Goal: Information Seeking & Learning: Check status

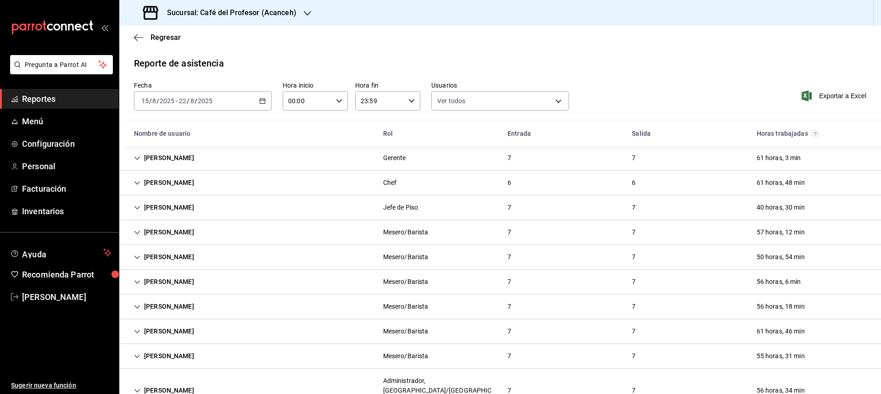
scroll to position [321, 0]
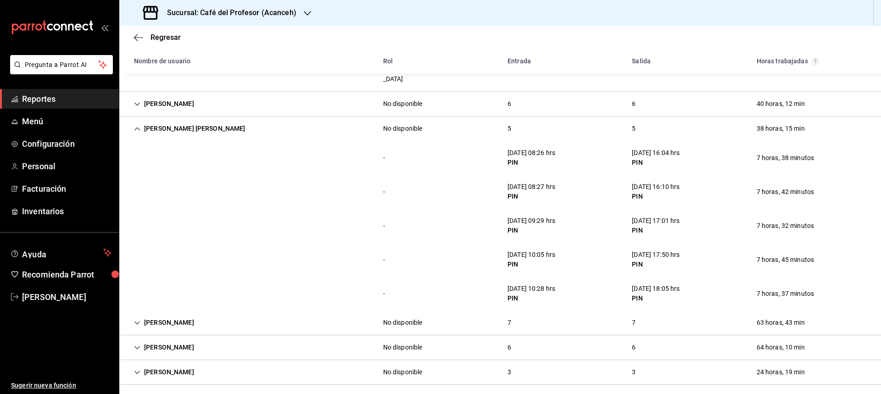
click at [300, 10] on div "Sucursal: Café del Profesor (Acanceh)" at bounding box center [221, 13] width 188 height 26
click at [194, 39] on span "Café del Profesor ([GEOGRAPHIC_DATA])" at bounding box center [186, 40] width 119 height 10
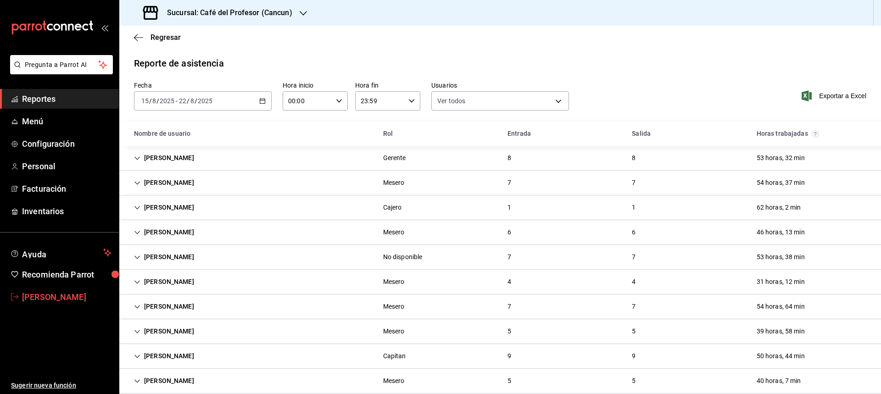
click at [61, 292] on span "[PERSON_NAME]" at bounding box center [66, 297] width 89 height 12
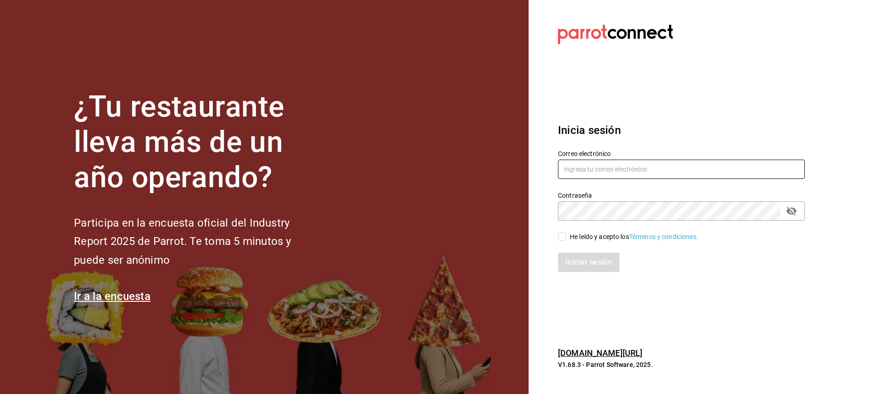
click at [598, 171] on input "text" at bounding box center [681, 169] width 247 height 19
click at [584, 173] on input "text" at bounding box center [681, 169] width 247 height 19
type input "[EMAIL_ADDRESS][DOMAIN_NAME]"
click at [561, 235] on input "He leído y acepto los Términos y condiciones." at bounding box center [562, 237] width 8 height 8
checkbox input "true"
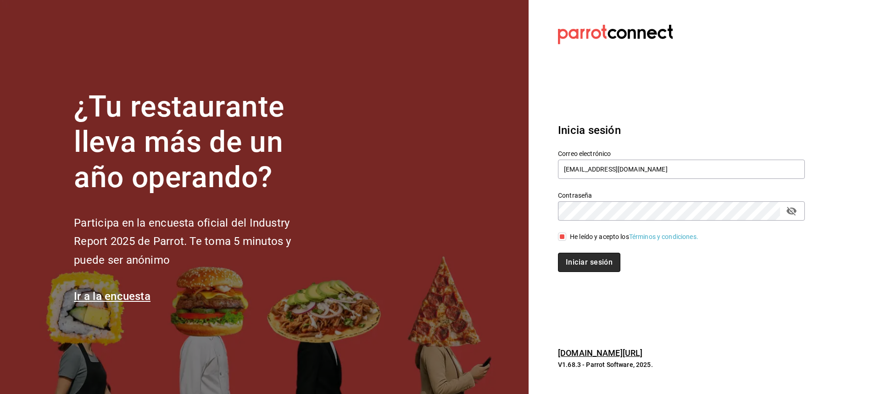
click at [570, 255] on button "Iniciar sesión" at bounding box center [589, 262] width 62 height 19
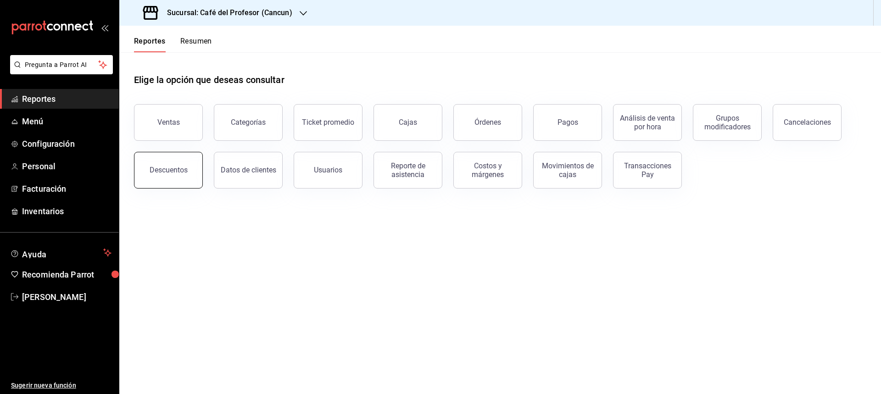
click at [190, 173] on button "Descuentos" at bounding box center [168, 170] width 69 height 37
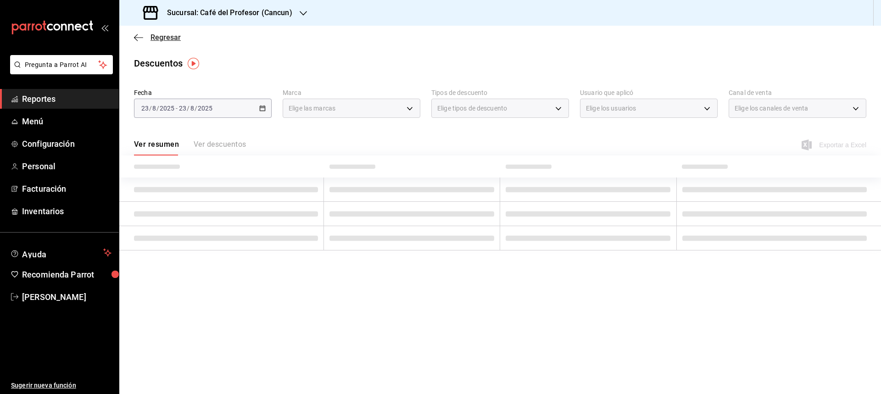
click at [160, 34] on span "Regresar" at bounding box center [166, 37] width 30 height 9
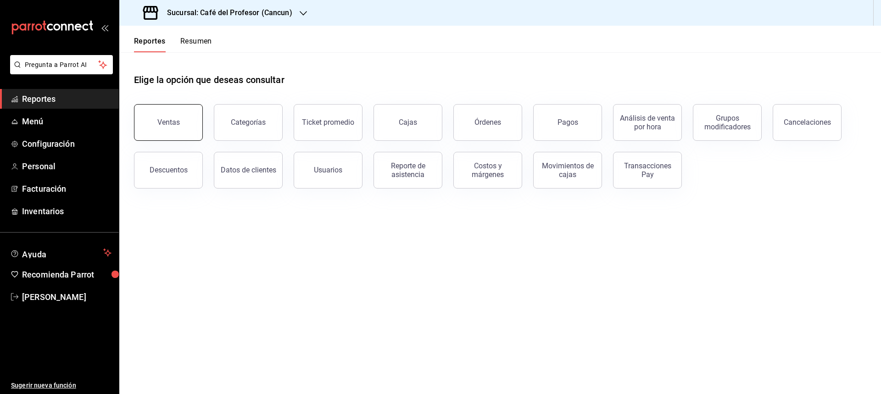
click at [164, 128] on button "Ventas" at bounding box center [168, 122] width 69 height 37
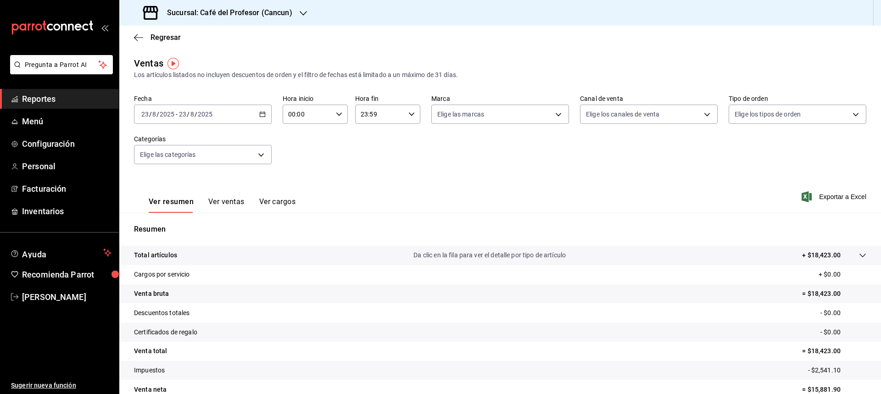
click at [258, 117] on div "2025-08-23 23 / 8 / 2025 - 2025-08-23 23 / 8 / 2025" at bounding box center [203, 114] width 138 height 19
click at [170, 158] on span "Ayer" at bounding box center [177, 163] width 71 height 10
click at [233, 202] on button "Ver ventas" at bounding box center [226, 205] width 36 height 16
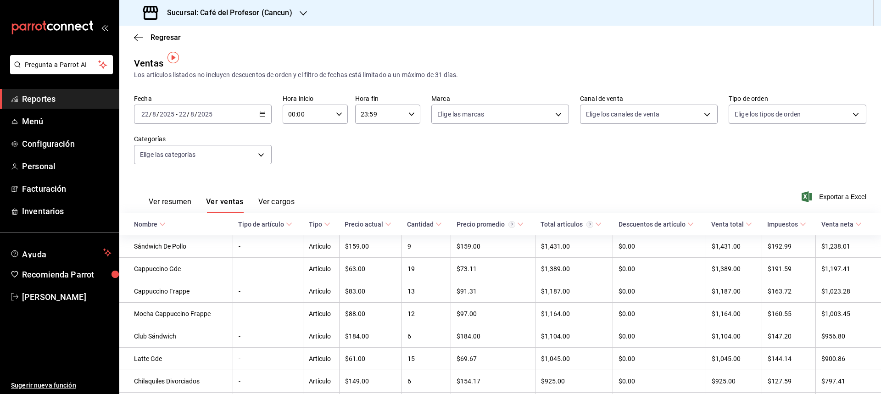
scroll to position [46, 0]
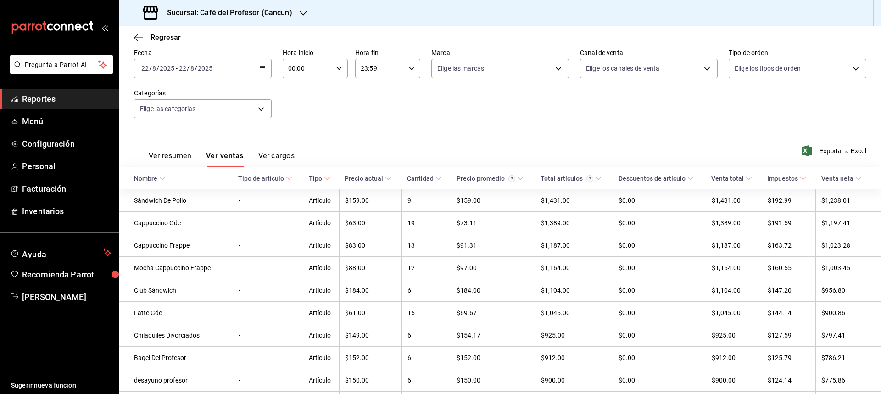
click at [285, 153] on button "Ver cargos" at bounding box center [276, 159] width 37 height 16
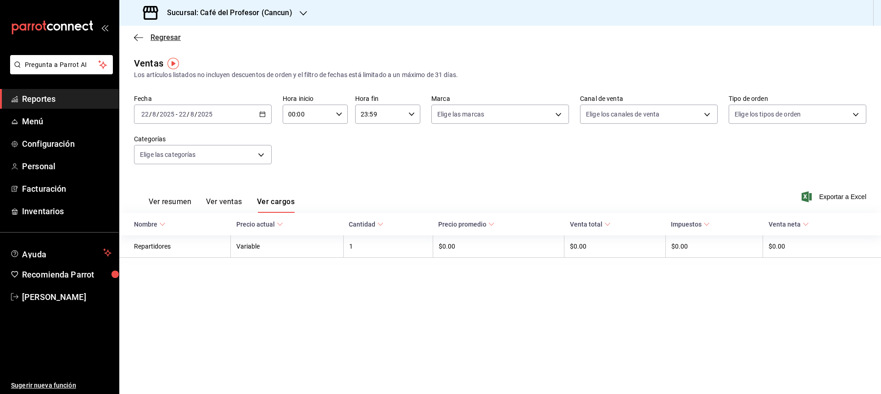
click at [161, 38] on span "Regresar" at bounding box center [166, 37] width 30 height 9
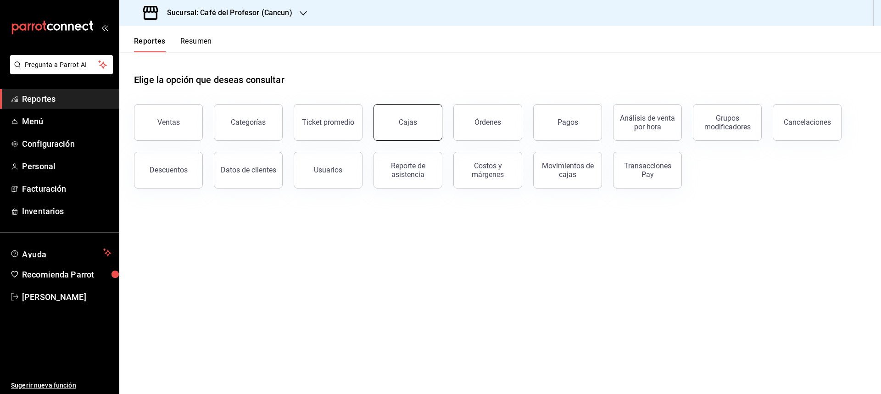
click at [406, 116] on button "Cajas" at bounding box center [408, 122] width 69 height 37
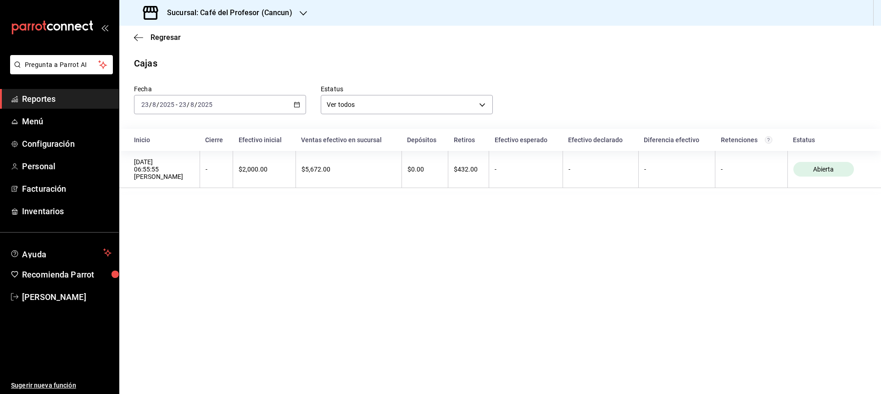
click at [296, 107] on \(Stroke\) "button" at bounding box center [297, 104] width 6 height 5
click at [151, 153] on span "Ayer" at bounding box center [177, 153] width 71 height 10
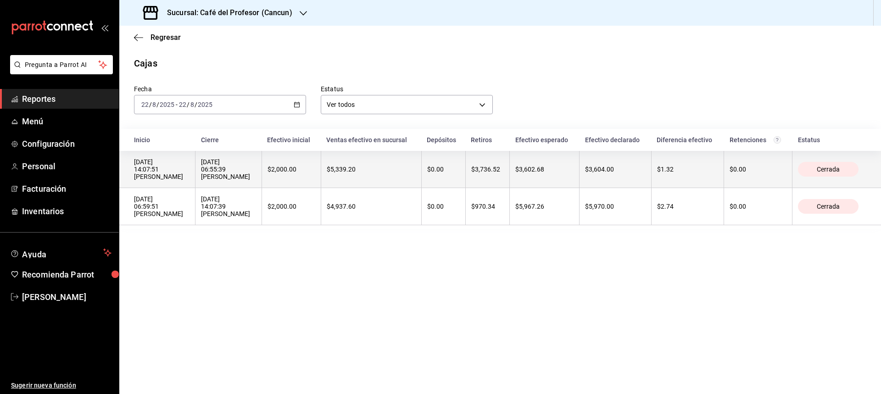
click at [231, 162] on div "23/08/2025 06:55:39 Camila Guerrero Matos" at bounding box center [228, 169] width 55 height 22
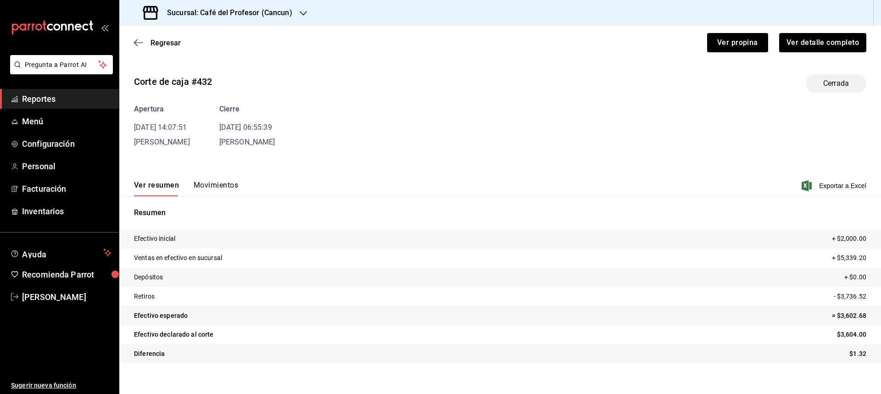
click at [219, 187] on button "Movimientos" at bounding box center [216, 189] width 45 height 16
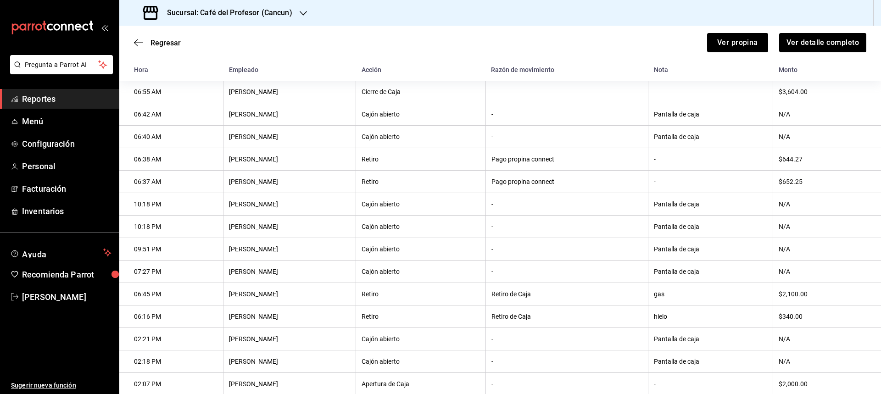
scroll to position [168, 0]
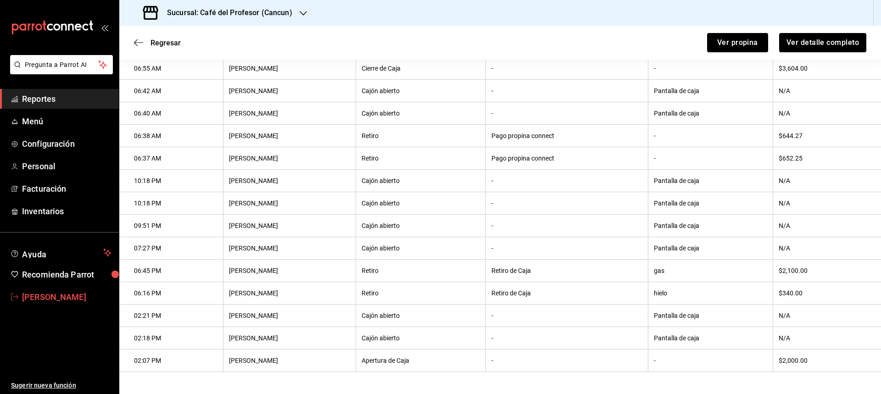
click at [67, 297] on span "[PERSON_NAME]" at bounding box center [66, 297] width 89 height 12
